Goal: Communication & Community: Share content

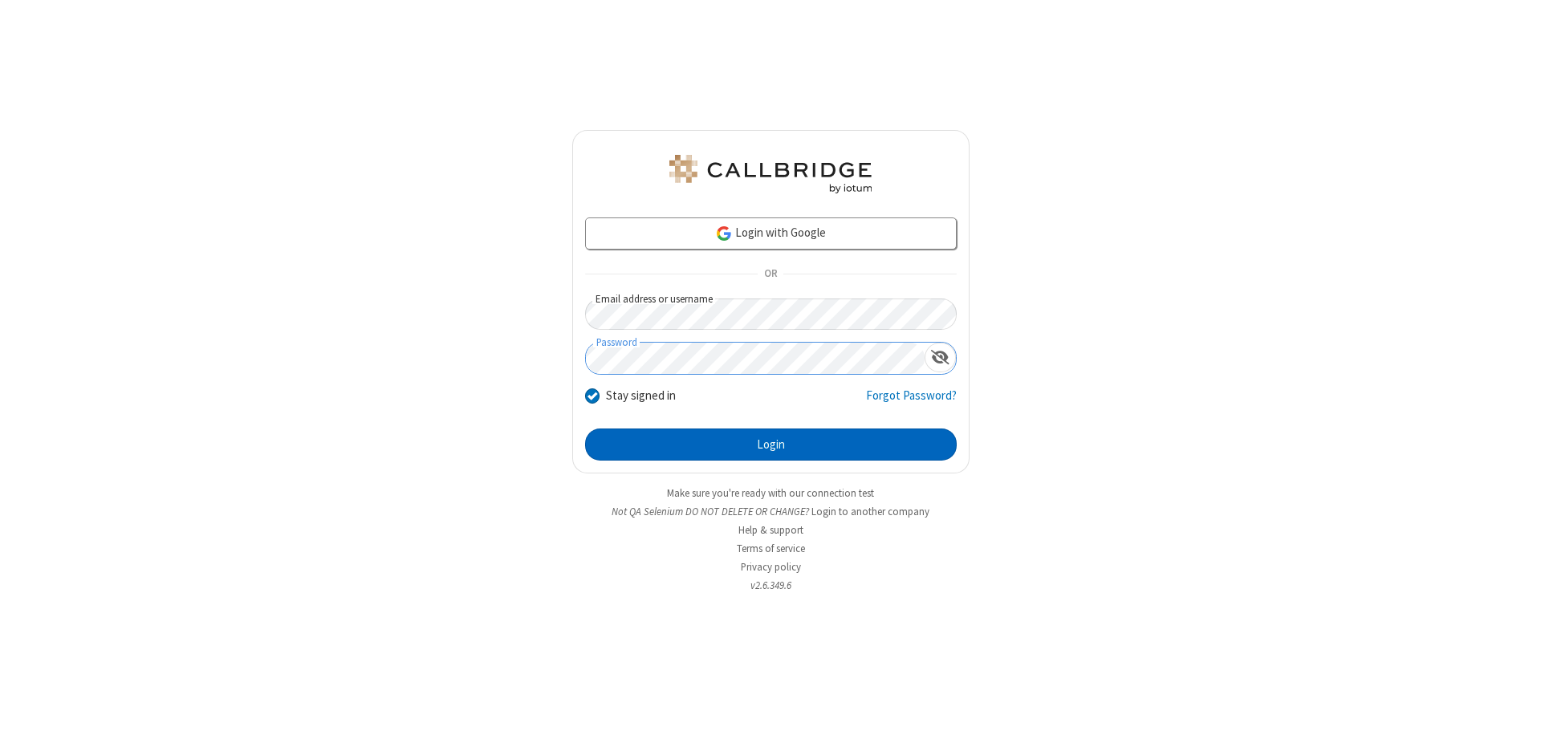
click at [770, 445] on button "Login" at bounding box center [771, 445] width 372 height 32
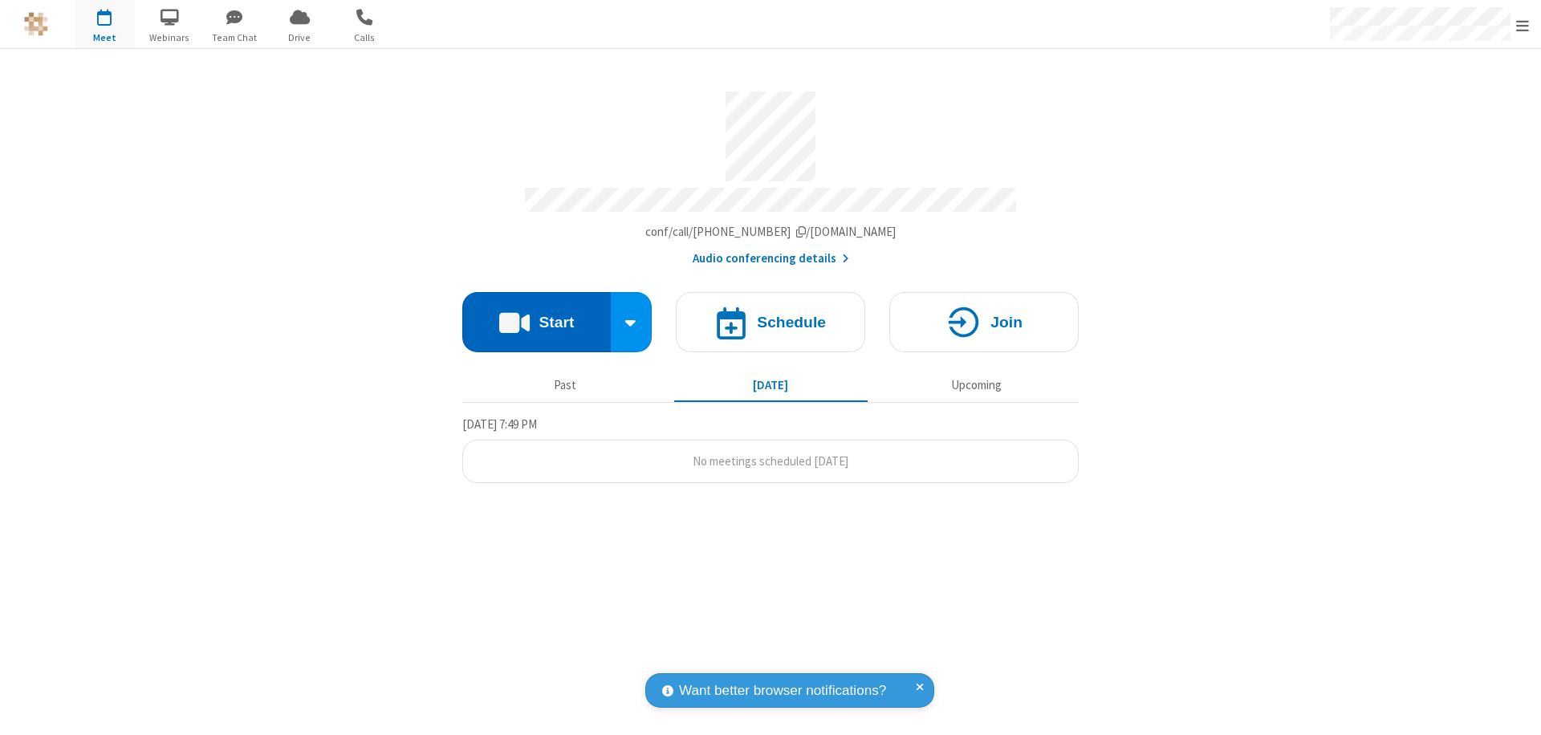
click at [536, 315] on button "Start" at bounding box center [536, 322] width 148 height 60
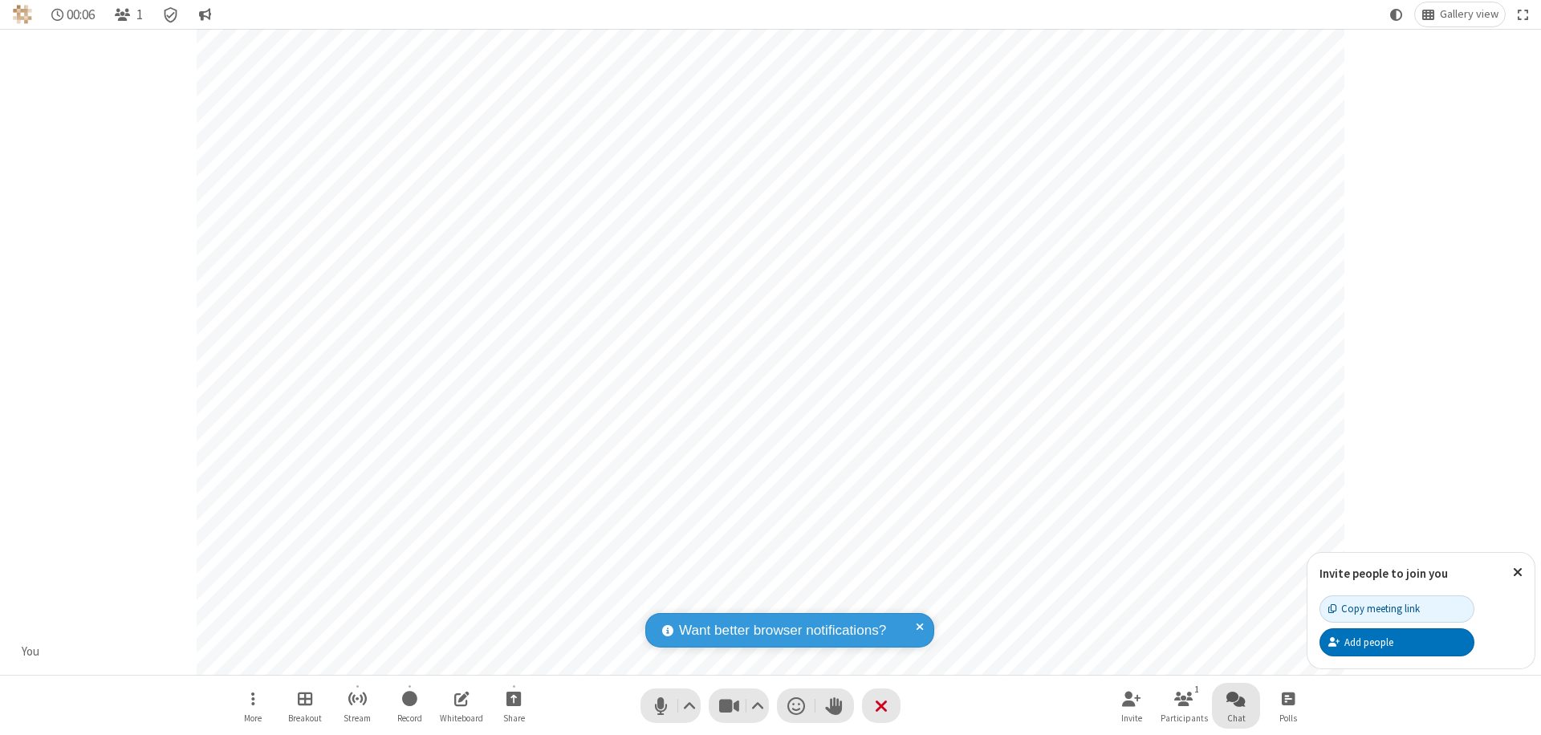
click at [1236, 698] on span "Open chat" at bounding box center [1235, 699] width 19 height 20
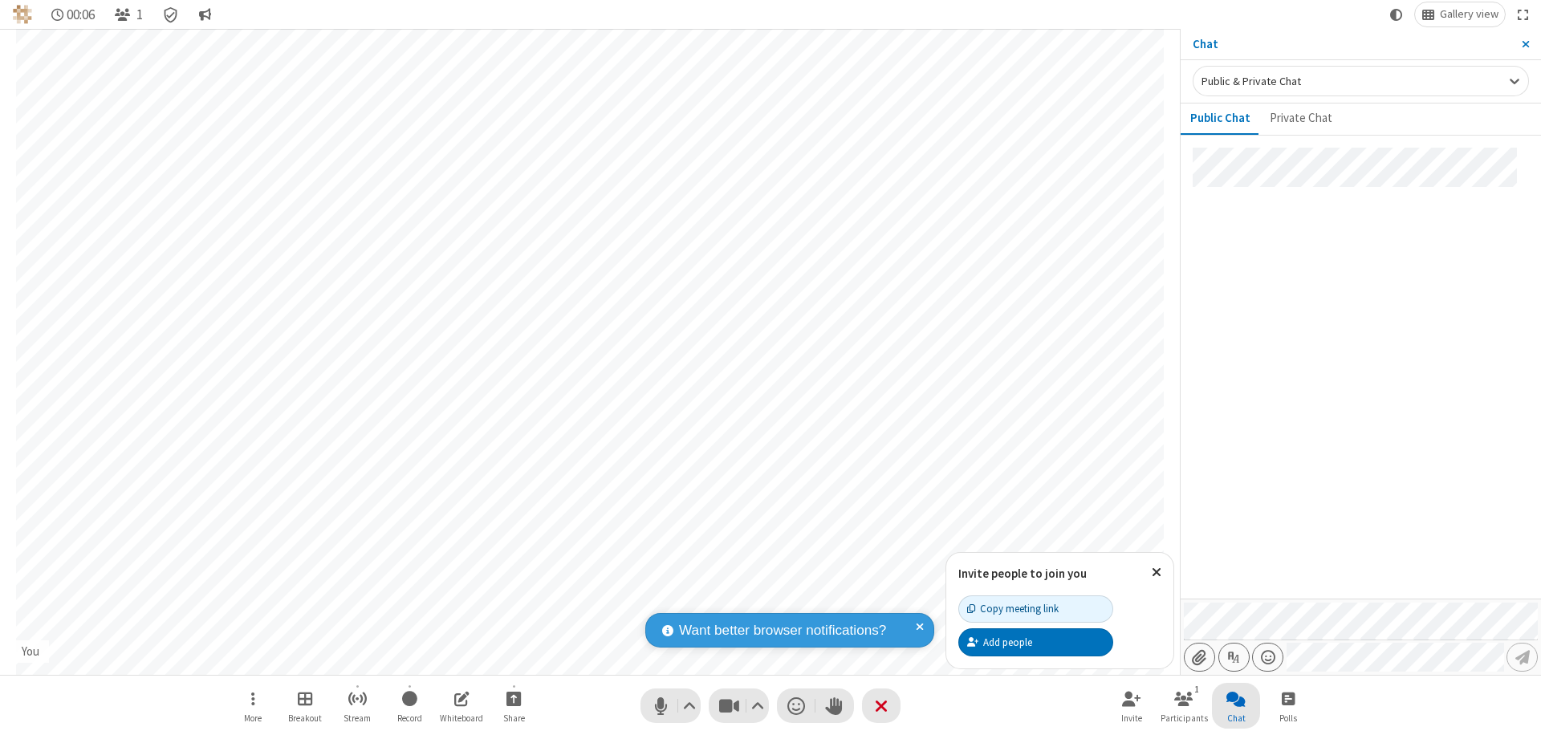
type input "C:\fakepath\doc_test.docx"
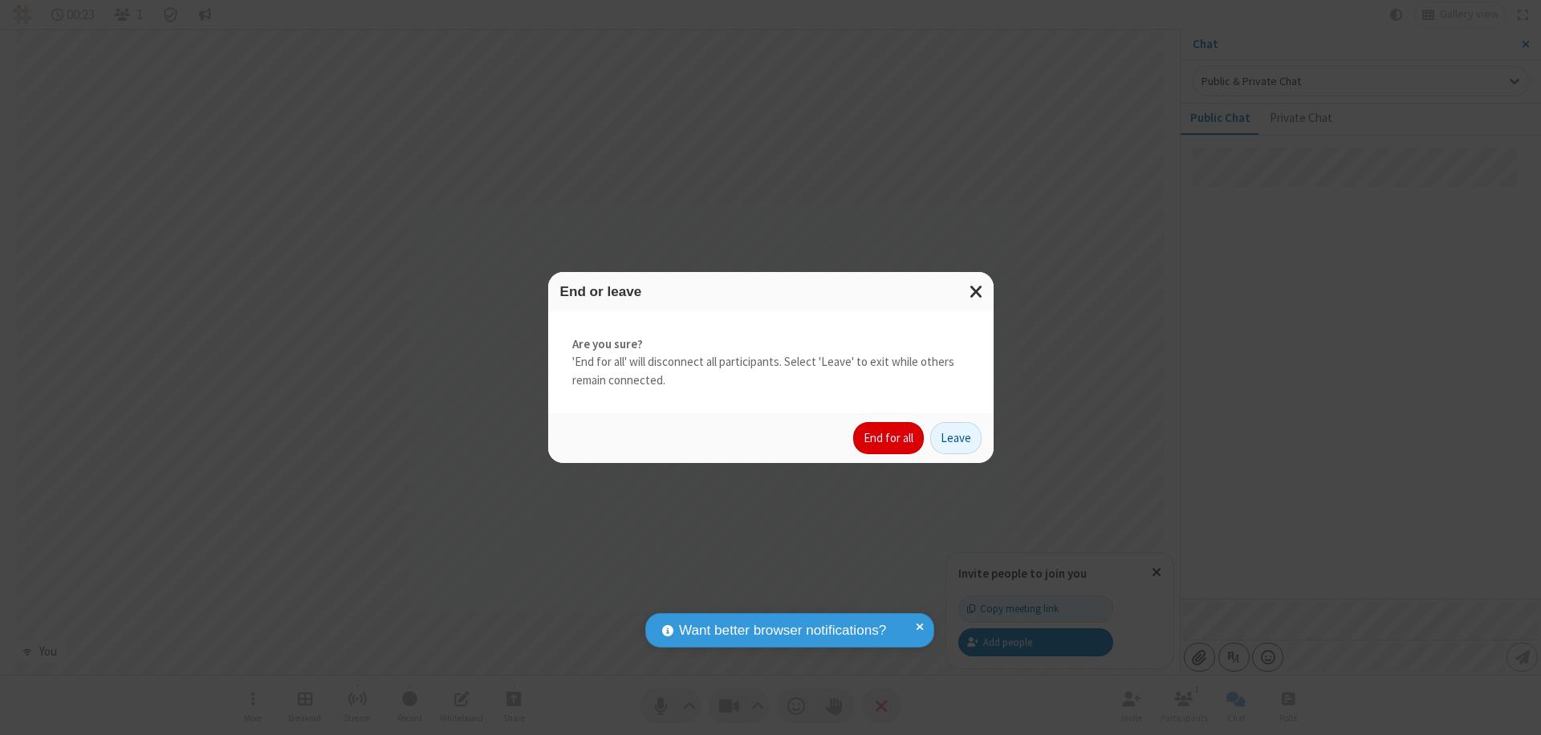
click at [889, 438] on button "End for all" at bounding box center [888, 438] width 71 height 32
